Goal: Task Accomplishment & Management: Manage account settings

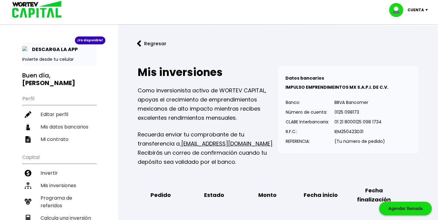
click at [139, 43] on img at bounding box center [139, 43] width 4 height 6
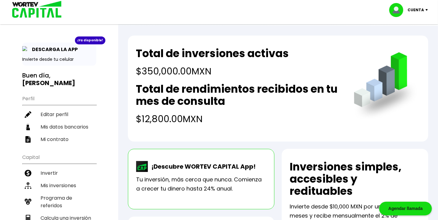
scroll to position [91, 0]
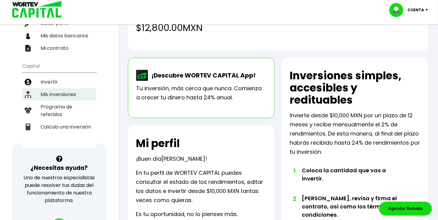
click at [54, 92] on li "Mis inversiones" at bounding box center [59, 94] width 74 height 12
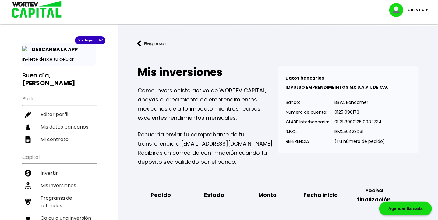
click at [426, 9] on img at bounding box center [428, 10] width 8 height 2
click at [404, 40] on li "Cerrar sesión" at bounding box center [409, 40] width 49 height 12
